Goal: Task Accomplishment & Management: Manage account settings

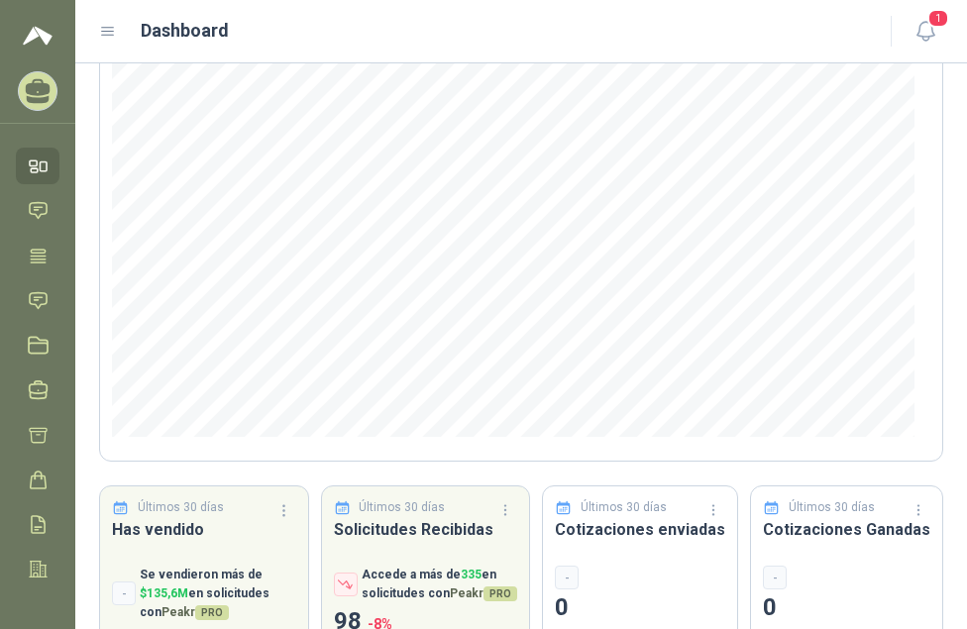
scroll to position [282, 0]
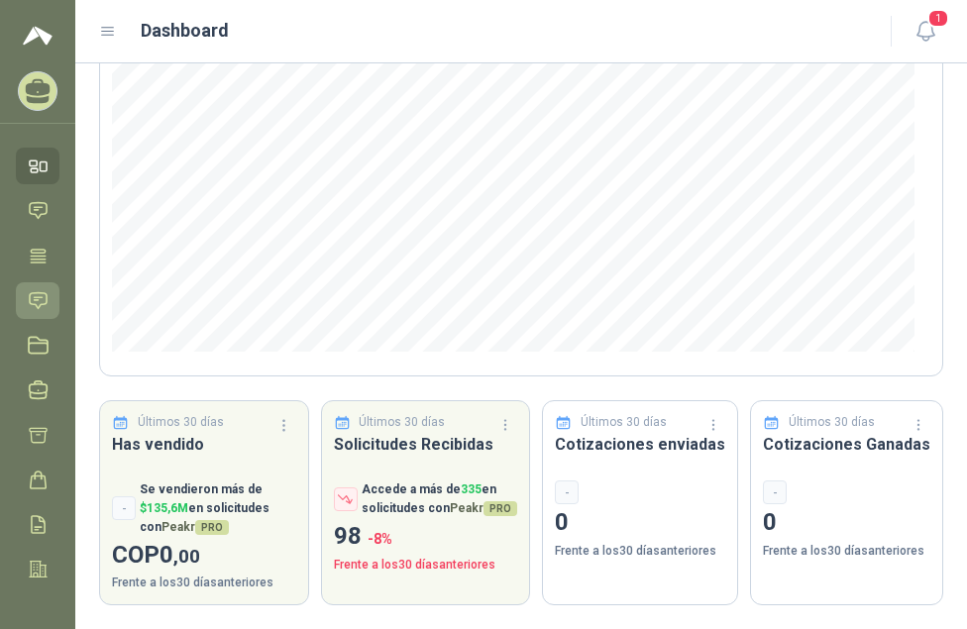
click at [36, 306] on icon at bounding box center [38, 300] width 21 height 21
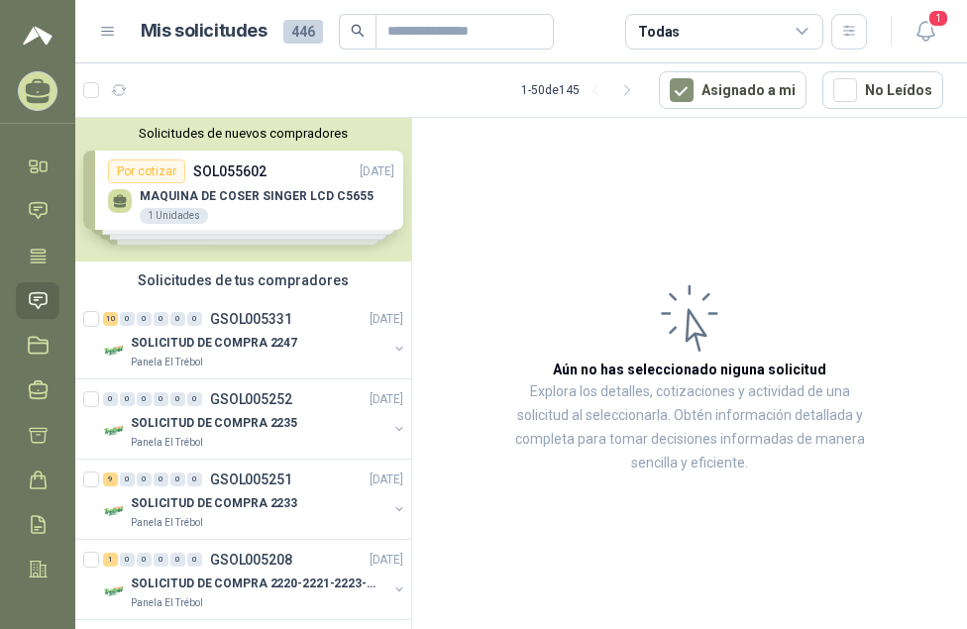
click at [300, 199] on div "Solicitudes de nuevos compradores Por cotizar SOL055602 [DATE] MAQUINA [PERSON_…" at bounding box center [243, 190] width 336 height 144
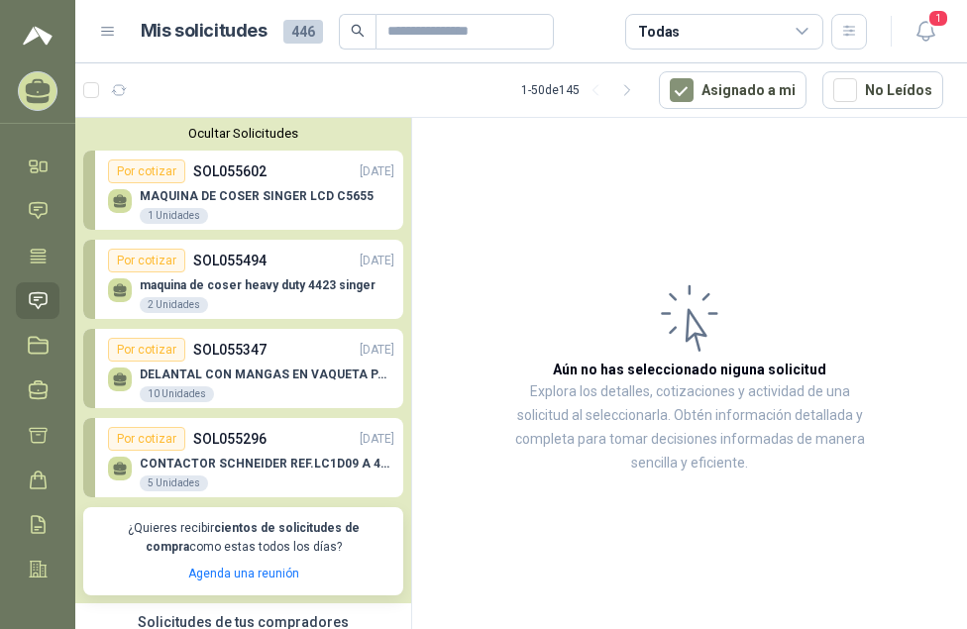
click at [287, 290] on p "maquina de coser heavy duty 4423 singer" at bounding box center [258, 285] width 236 height 14
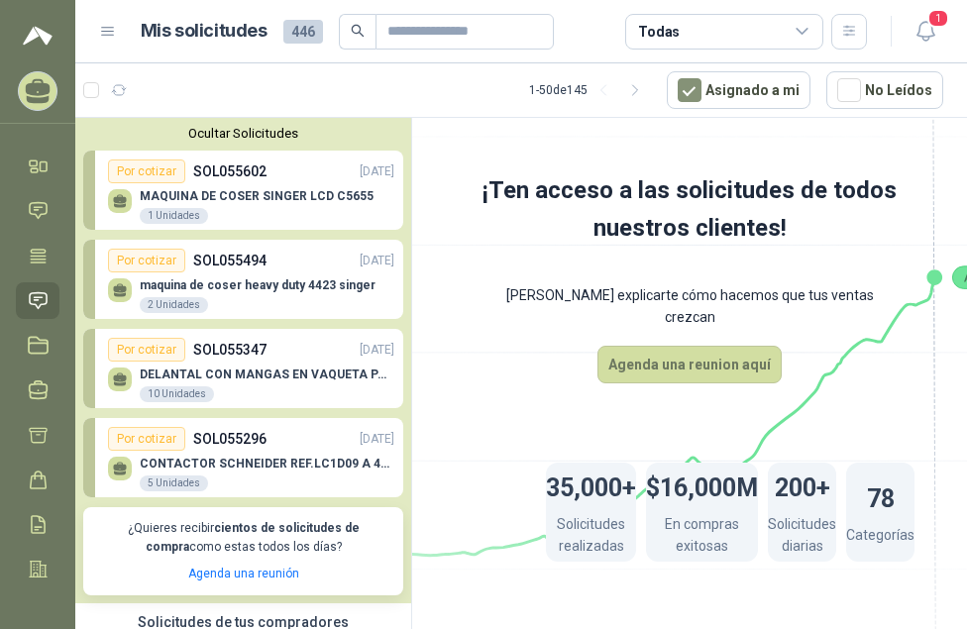
click at [120, 203] on icon at bounding box center [120, 201] width 17 height 17
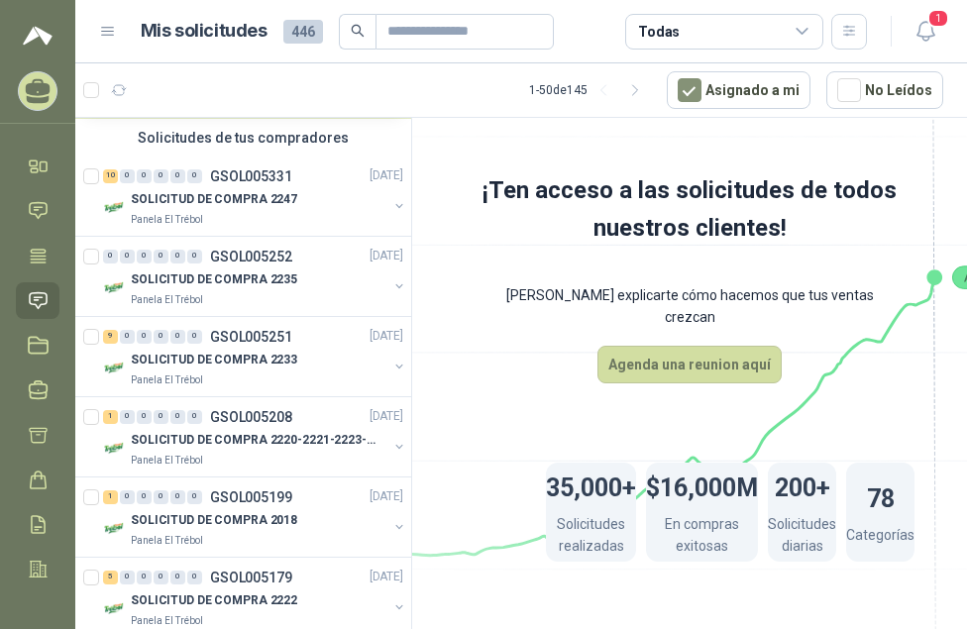
scroll to position [495, 0]
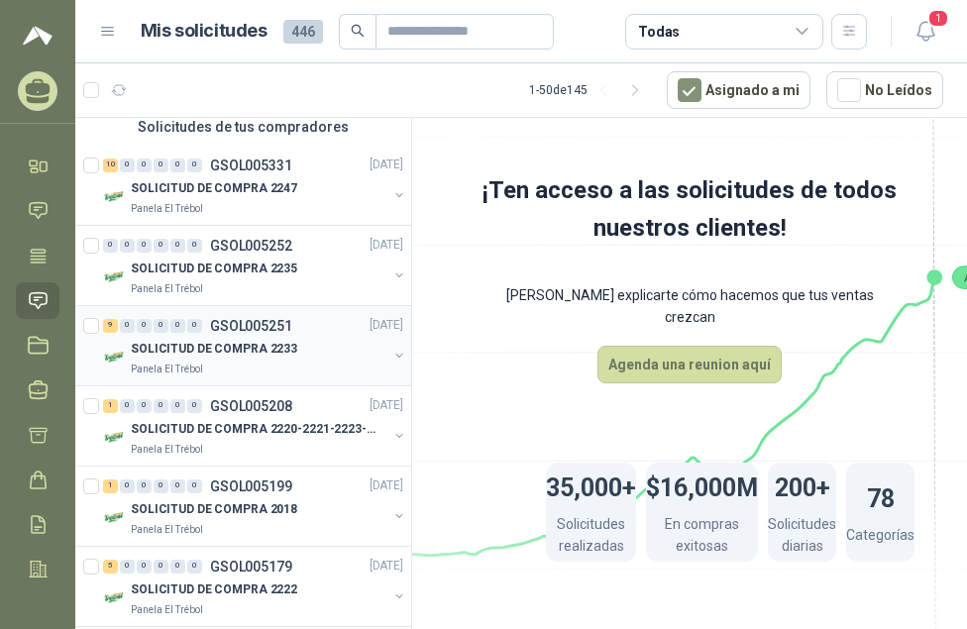
click at [256, 329] on p "GSOL005251" at bounding box center [251, 326] width 82 height 14
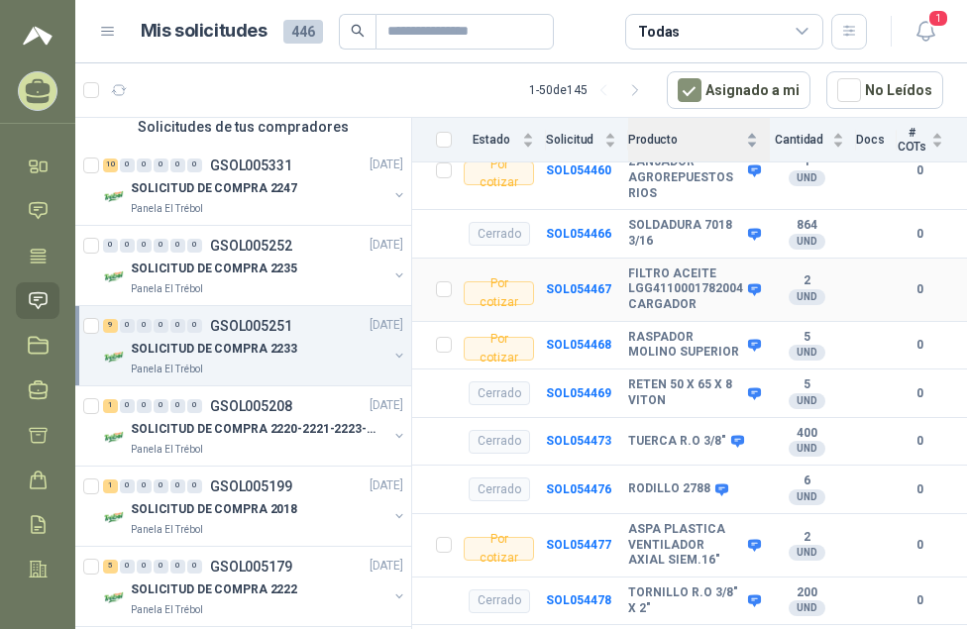
scroll to position [595, 0]
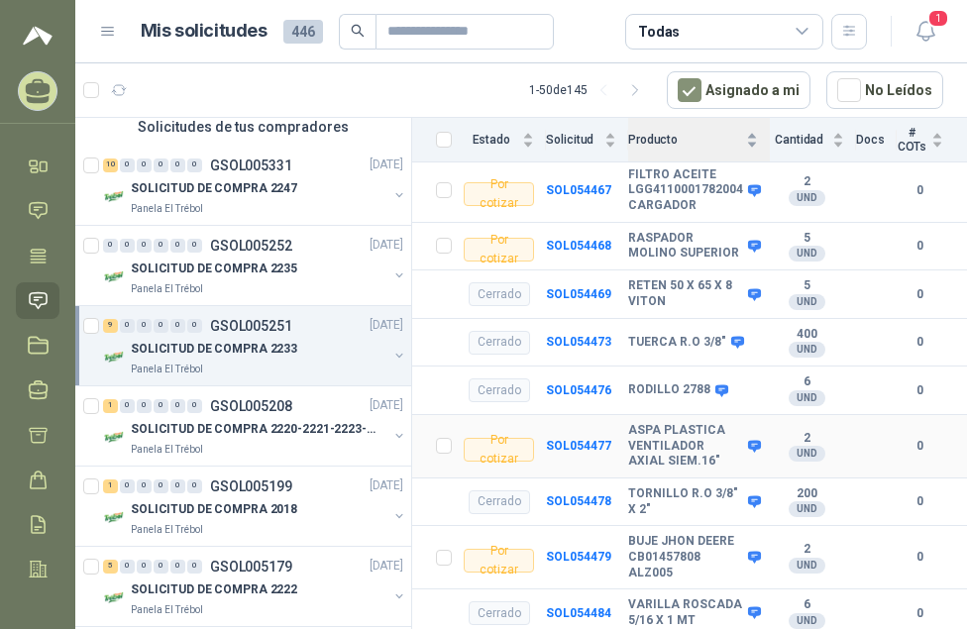
click at [103, 314] on link "9 0 0 0 0 0 GSOL005251 [DATE] SOLICITUD DE COMPRA 2233 Panela El Trébol" at bounding box center [255, 345] width 304 height 63
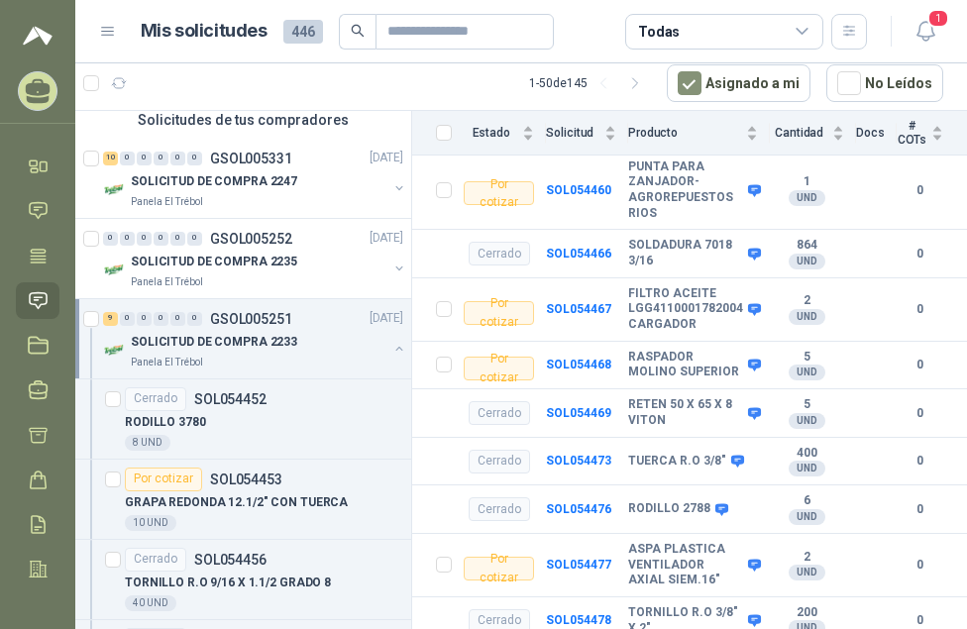
scroll to position [452, 0]
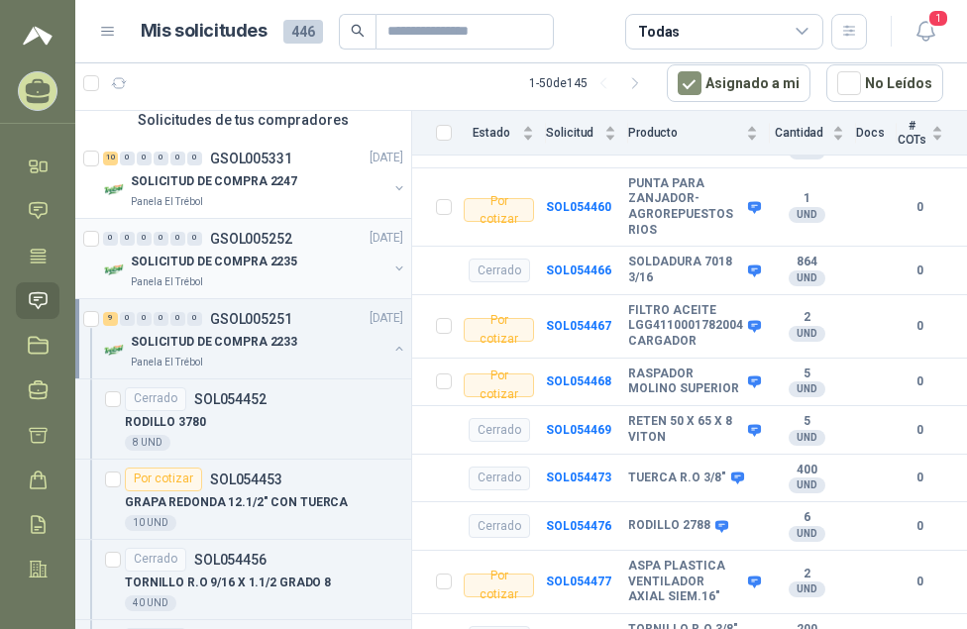
click at [255, 243] on p "GSOL005252" at bounding box center [251, 239] width 82 height 14
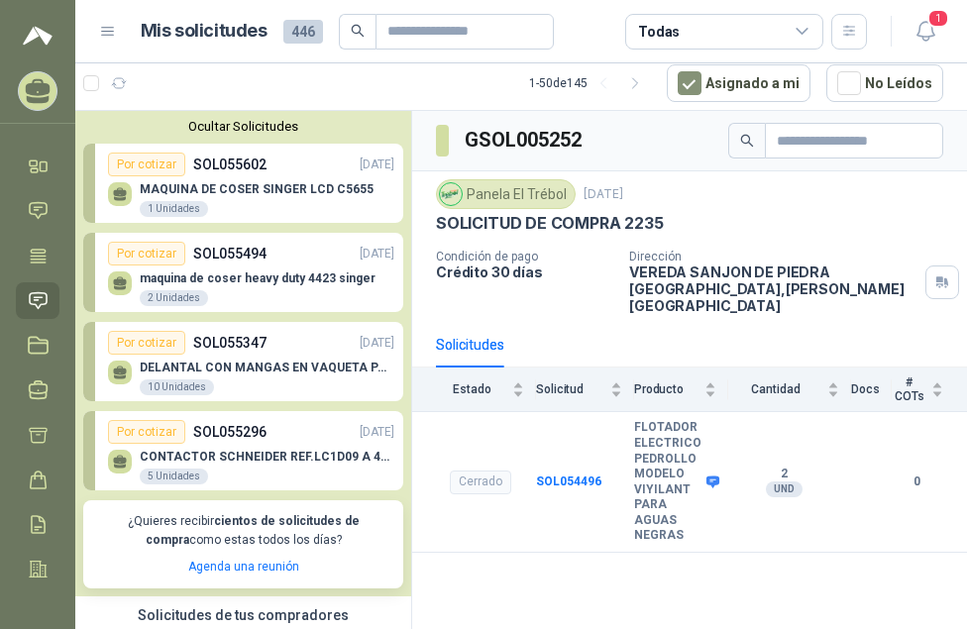
click at [183, 192] on p "MAQUINA DE COSER SINGER LCD C5655" at bounding box center [257, 189] width 234 height 14
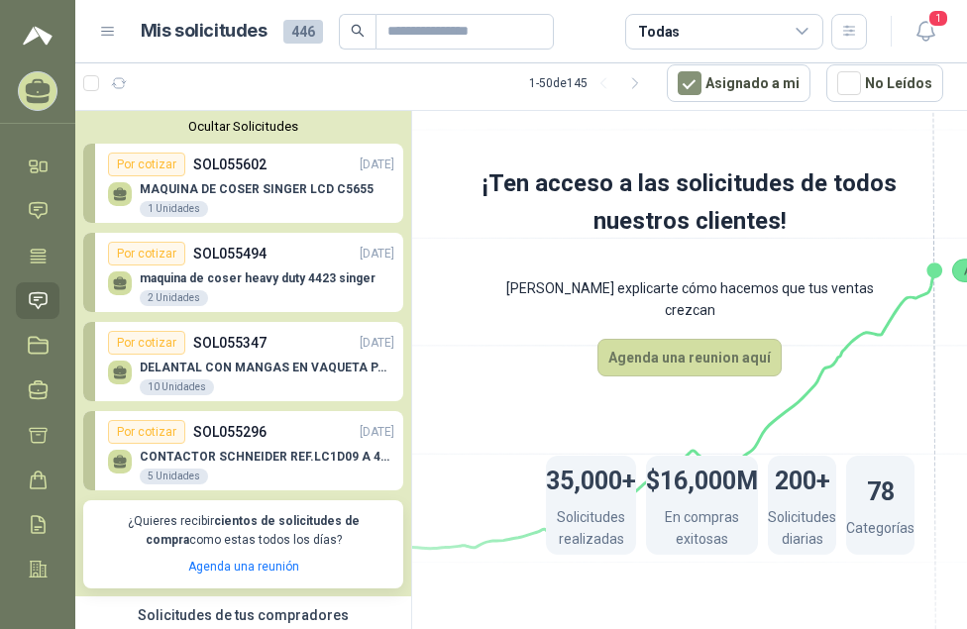
click at [266, 282] on p "maquina de coser heavy duty 4423 singer" at bounding box center [258, 279] width 236 height 14
click at [143, 169] on div "Por cotizar" at bounding box center [146, 165] width 77 height 24
click at [121, 194] on icon at bounding box center [120, 191] width 14 height 9
